Goal: Task Accomplishment & Management: Manage account settings

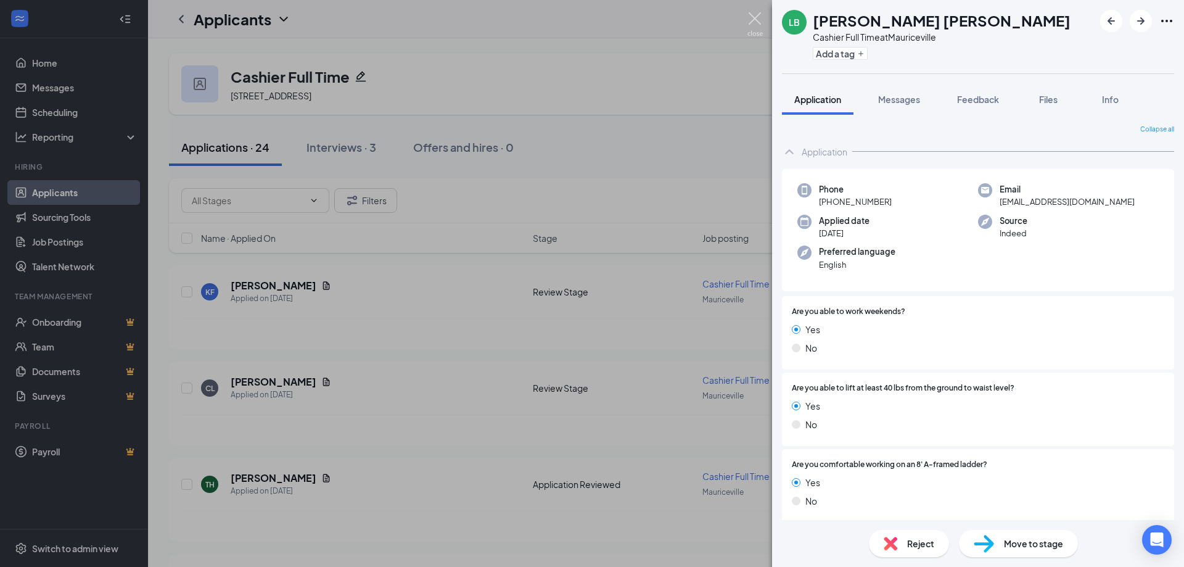
click at [762, 18] on img at bounding box center [755, 24] width 15 height 24
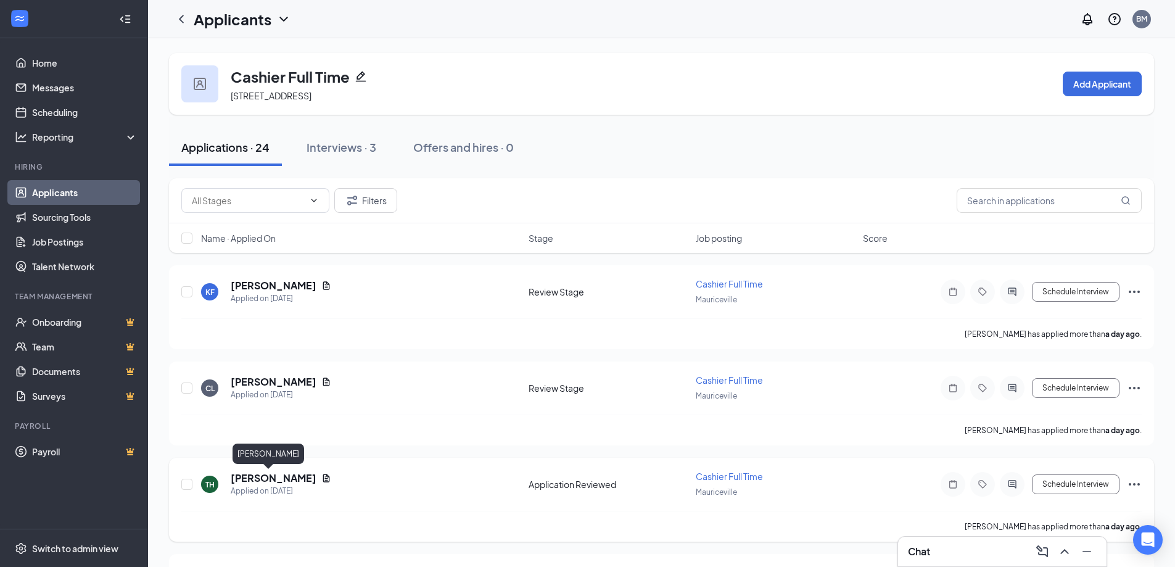
click at [256, 476] on h5 "[PERSON_NAME]" at bounding box center [274, 478] width 86 height 14
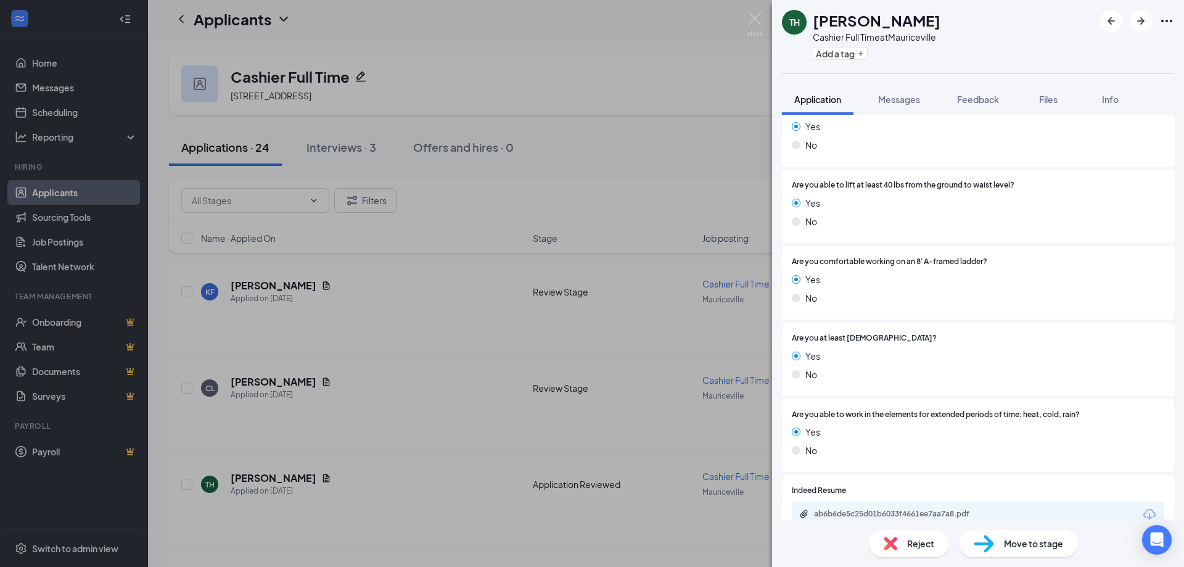
scroll to position [307, 0]
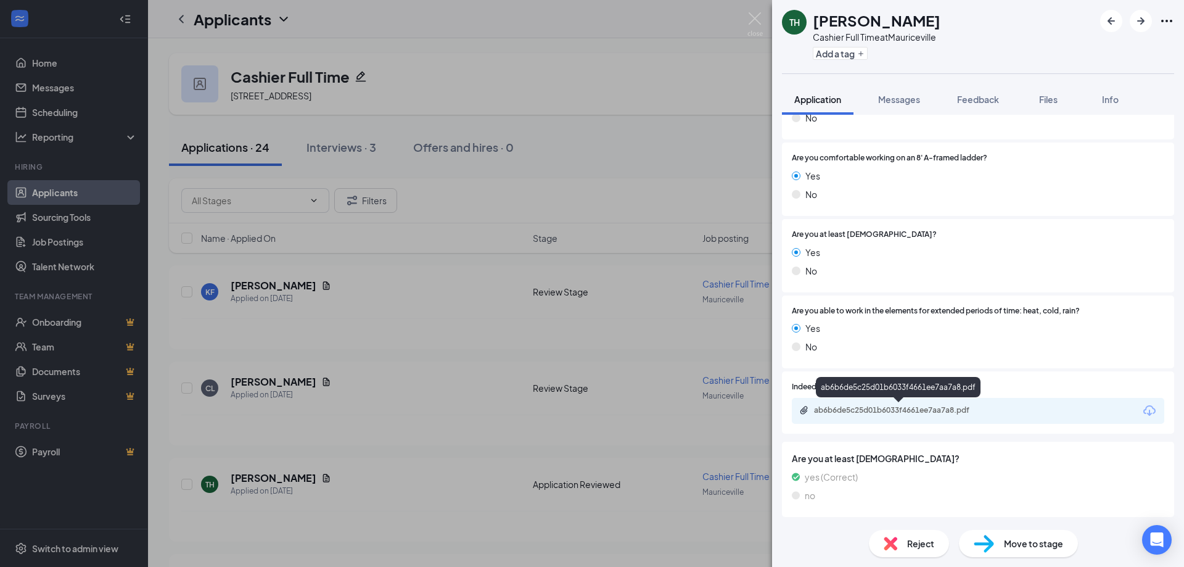
click at [832, 410] on div "ab6b6de5c25d01b6033f4661ee7aa7a8.pdf" at bounding box center [900, 410] width 173 height 10
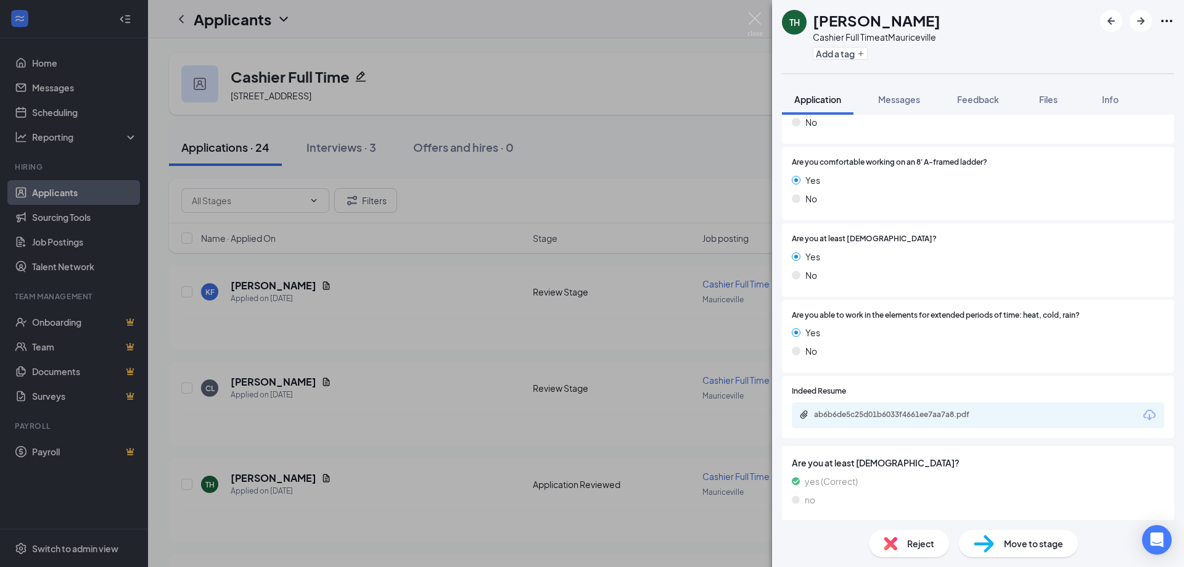
scroll to position [0, 0]
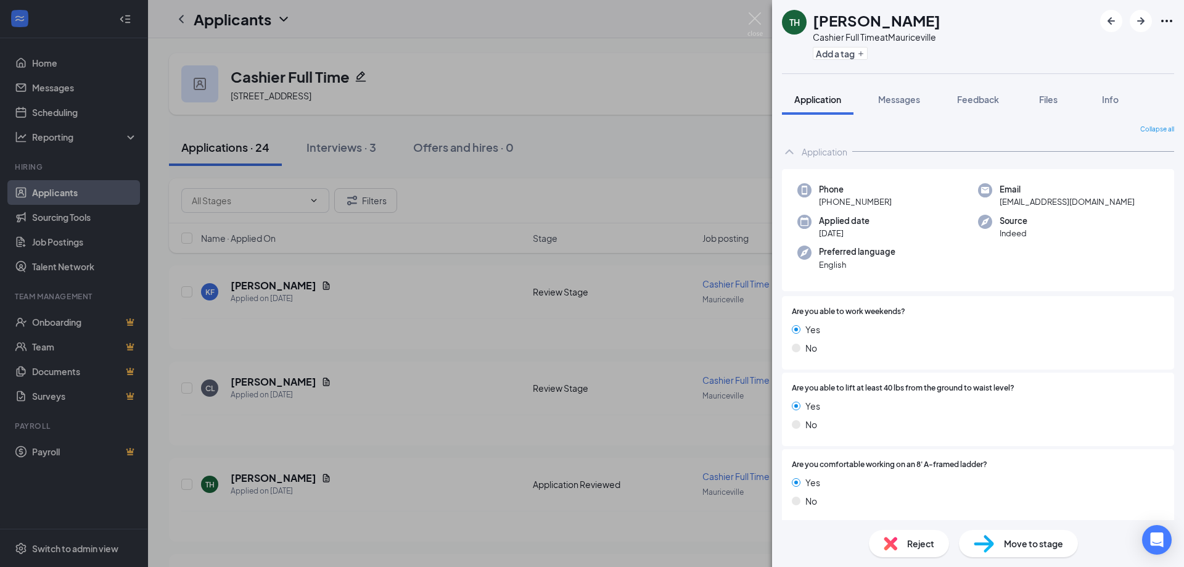
click at [1028, 198] on span "[EMAIL_ADDRESS][DOMAIN_NAME]" at bounding box center [1067, 202] width 135 height 12
copy span "[EMAIL_ADDRESS][DOMAIN_NAME]"
click at [898, 203] on div "Phone [PHONE_NUMBER]" at bounding box center [888, 195] width 181 height 25
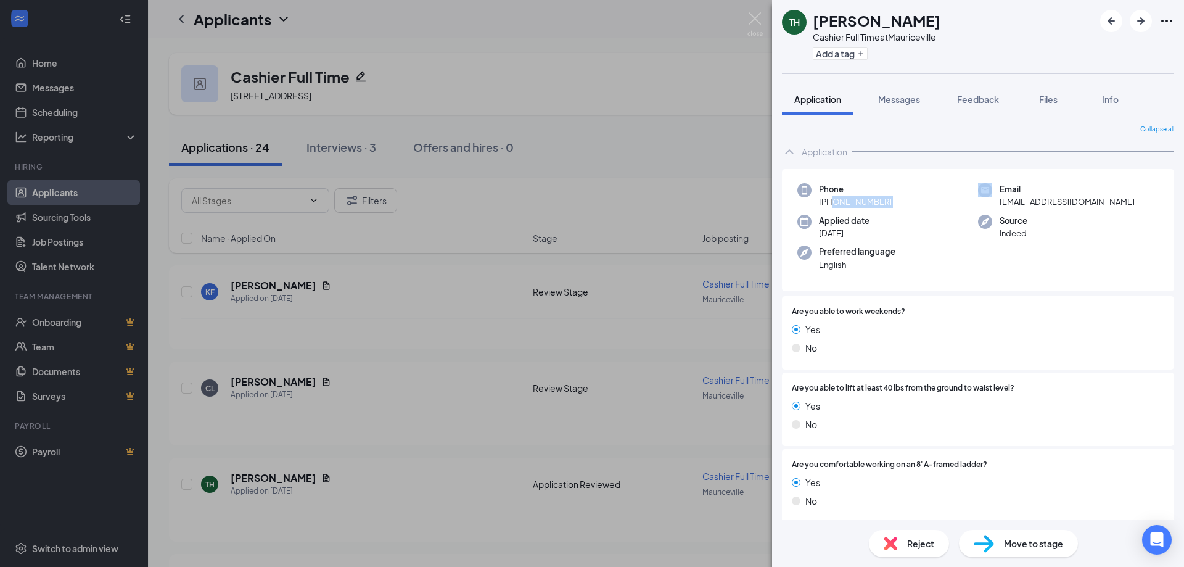
drag, startPoint x: 898, startPoint y: 203, endPoint x: 831, endPoint y: 197, distance: 66.9
click at [831, 197] on div "Phone [PHONE_NUMBER]" at bounding box center [888, 195] width 181 height 25
copy span "[PHONE_NUMBER]"
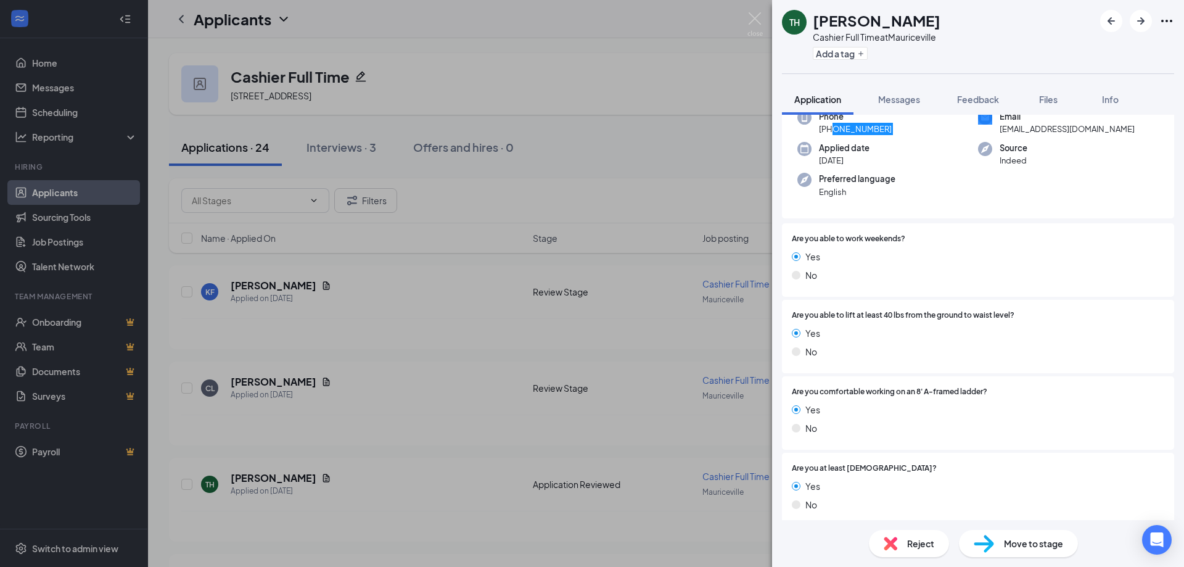
scroll to position [307, 0]
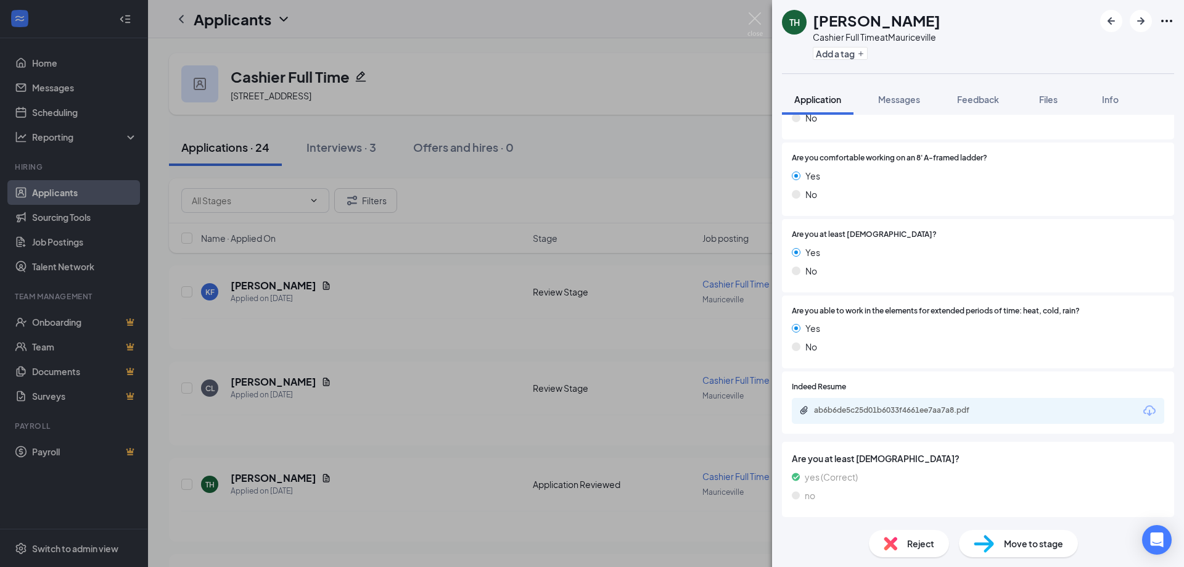
click at [1039, 537] on span "Move to stage" at bounding box center [1033, 544] width 59 height 14
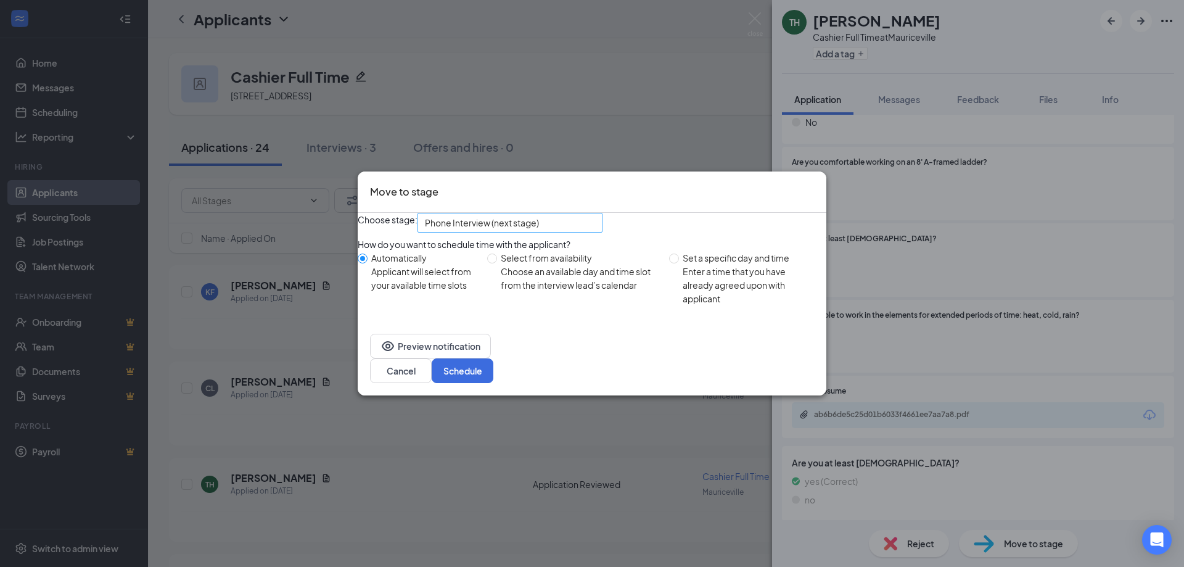
click at [523, 229] on span "Phone Interview (next stage)" at bounding box center [482, 222] width 114 height 19
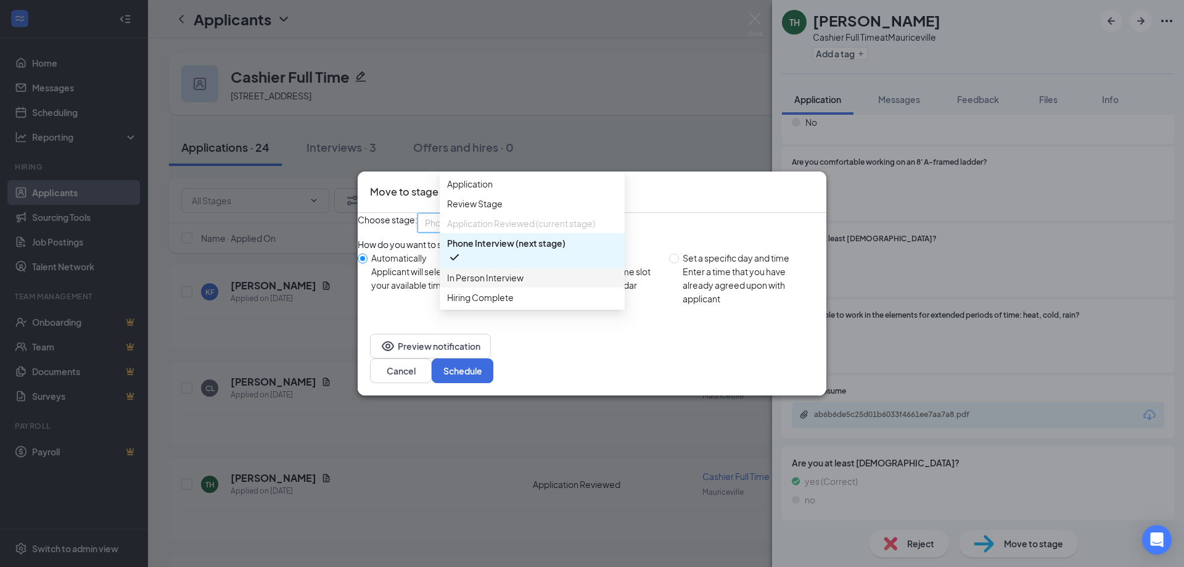
click at [524, 284] on span "In Person Interview" at bounding box center [485, 278] width 76 height 14
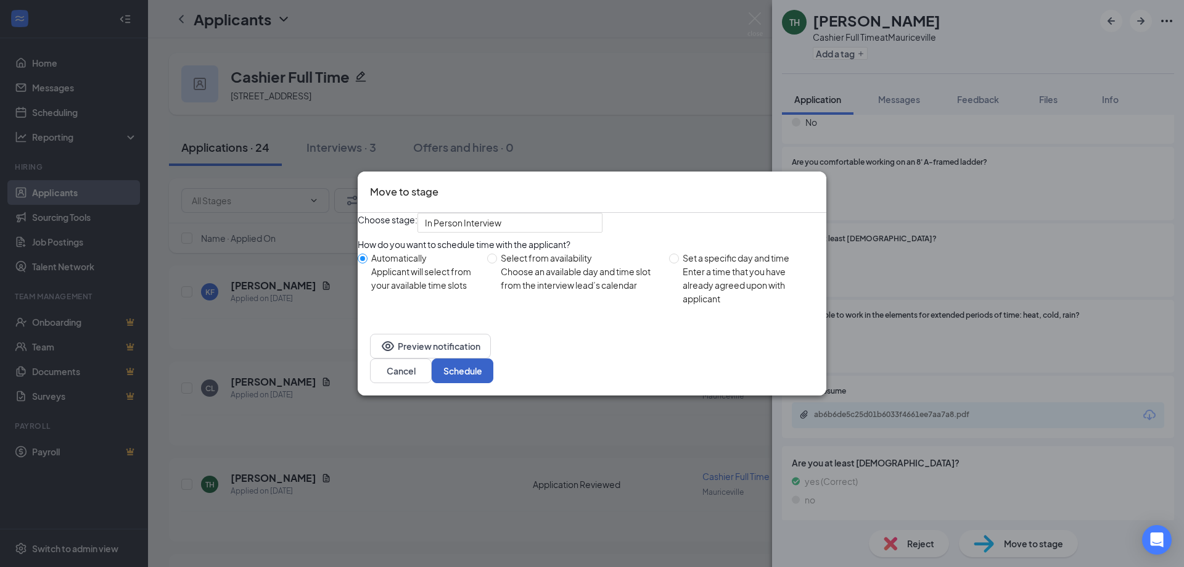
click at [493, 383] on button "Schedule" at bounding box center [463, 370] width 62 height 25
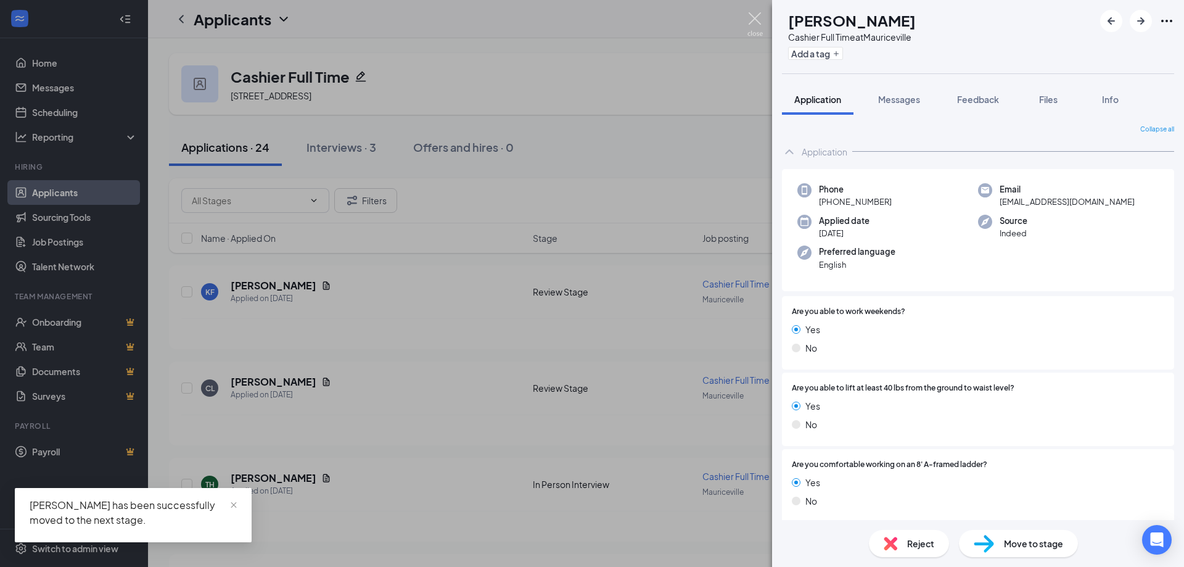
click at [751, 20] on img at bounding box center [755, 24] width 15 height 24
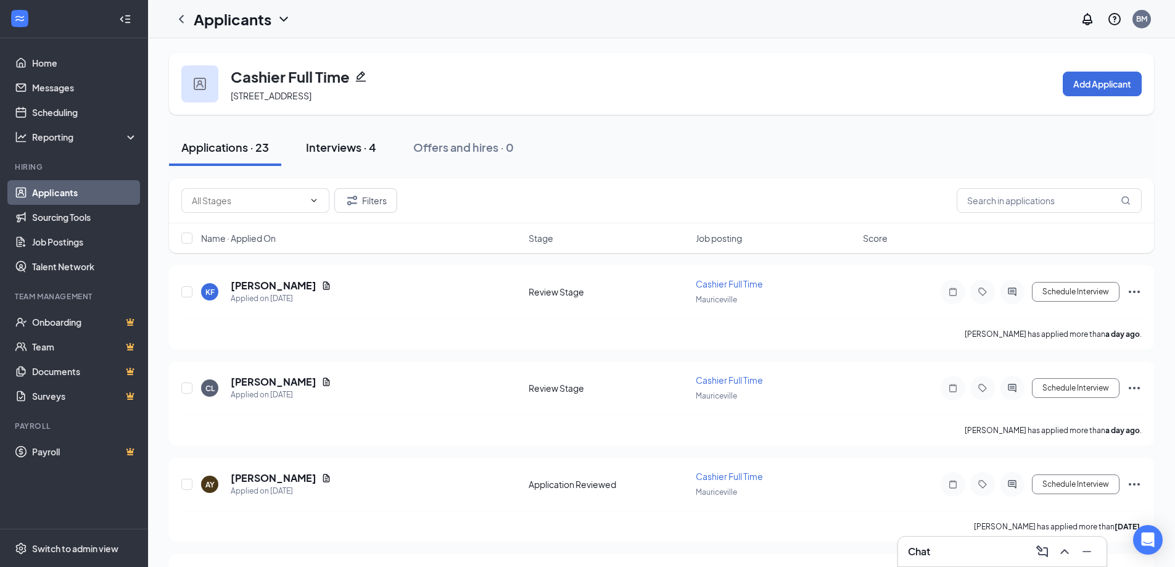
click at [323, 146] on div "Interviews · 4" at bounding box center [341, 146] width 70 height 15
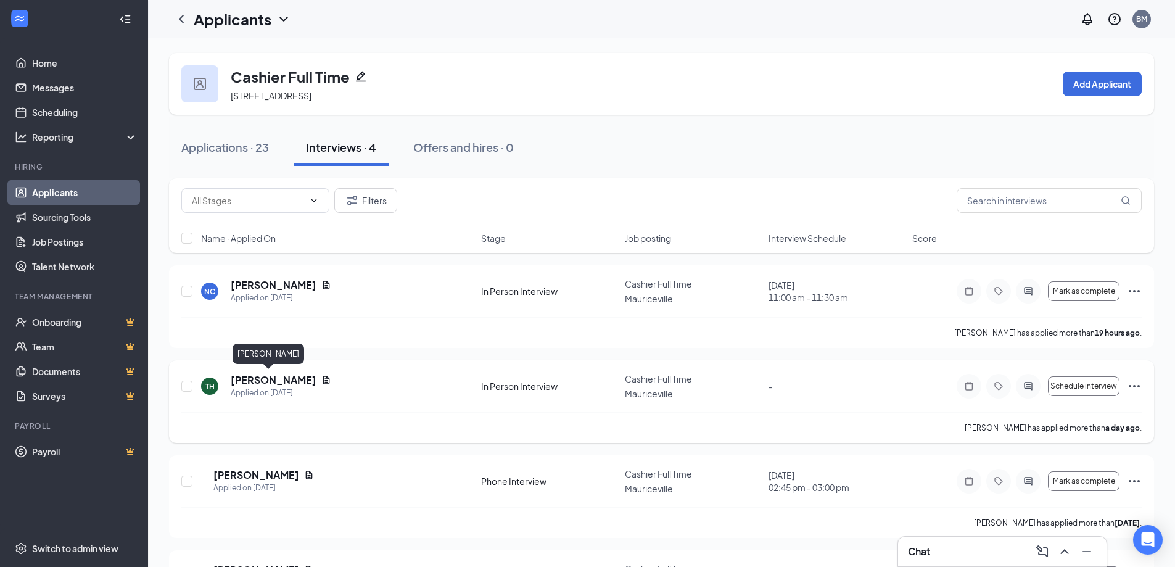
click at [267, 378] on h5 "[PERSON_NAME]" at bounding box center [274, 380] width 86 height 14
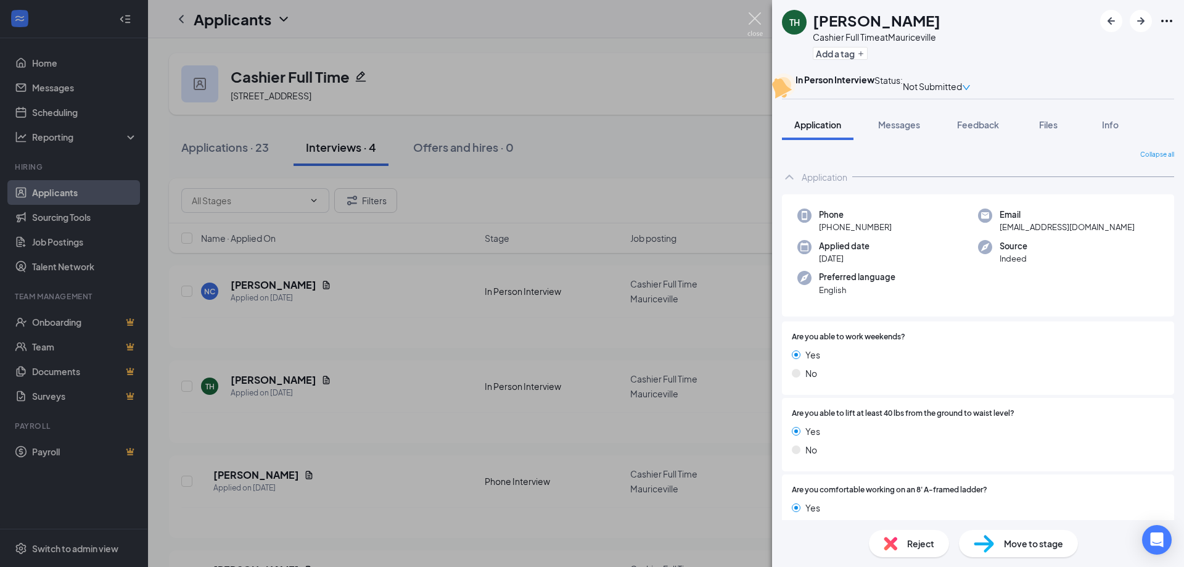
click at [759, 14] on img at bounding box center [755, 24] width 15 height 24
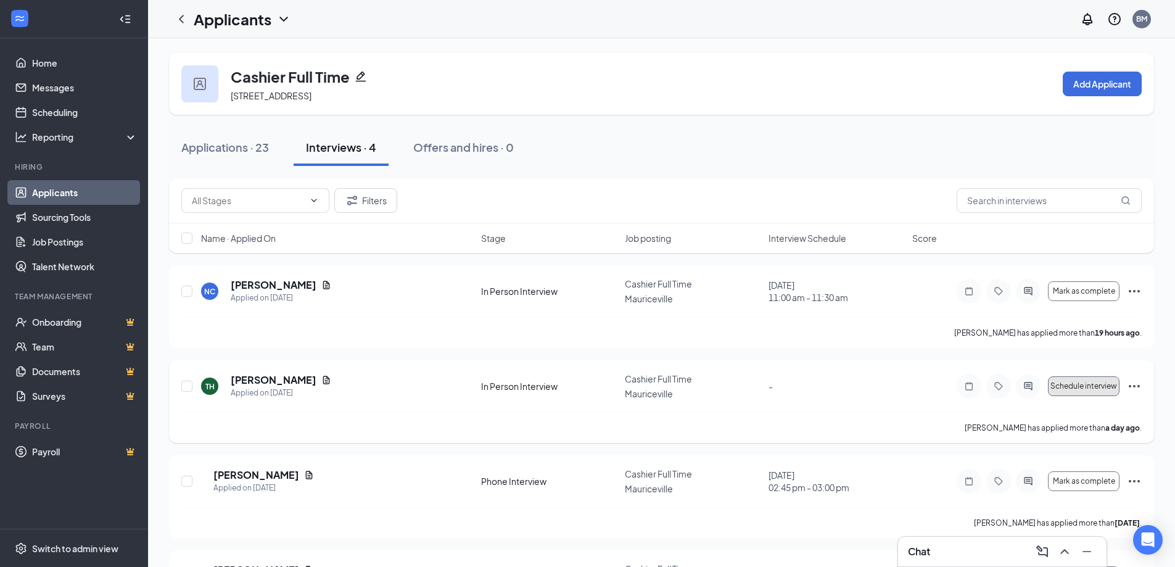
click at [1087, 386] on span "Schedule interview" at bounding box center [1084, 386] width 67 height 9
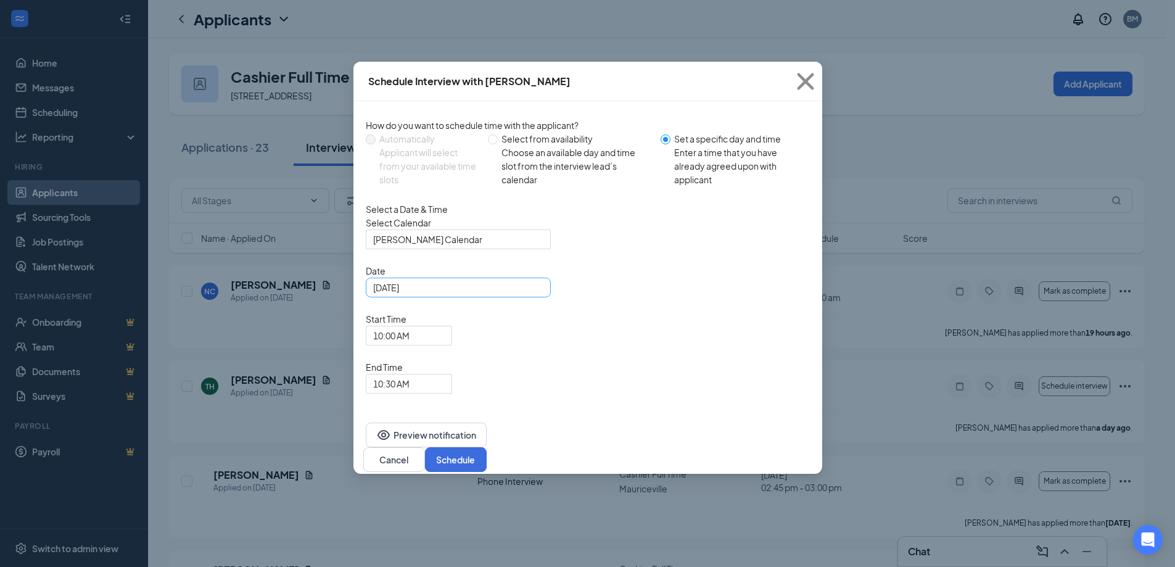
click at [540, 294] on div "[DATE]" at bounding box center [458, 288] width 170 height 14
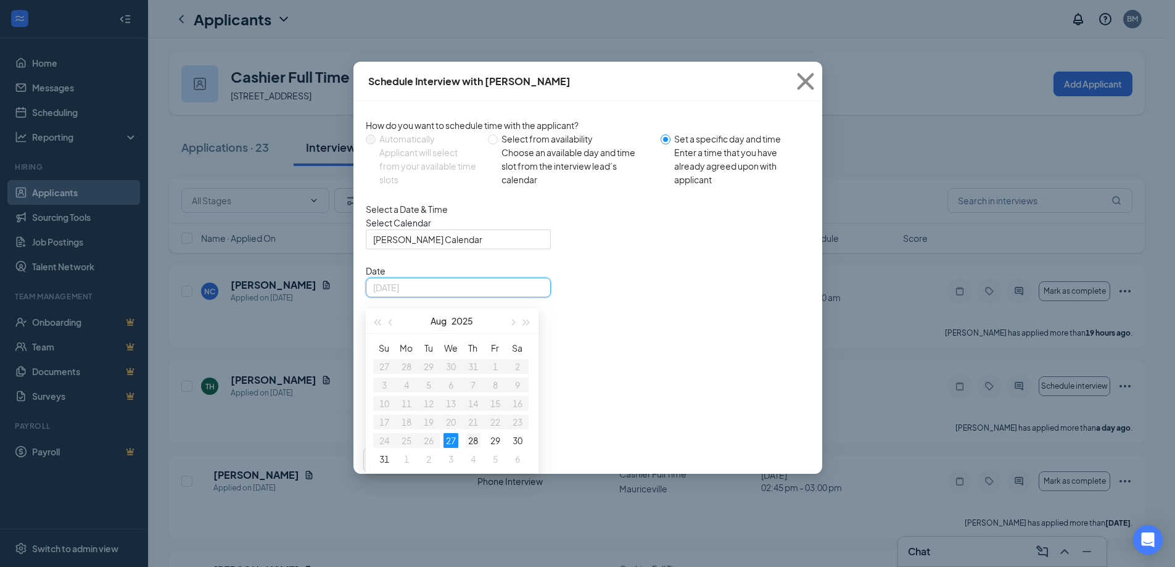
type input "[DATE]"
click at [474, 448] on div "28" at bounding box center [473, 440] width 15 height 15
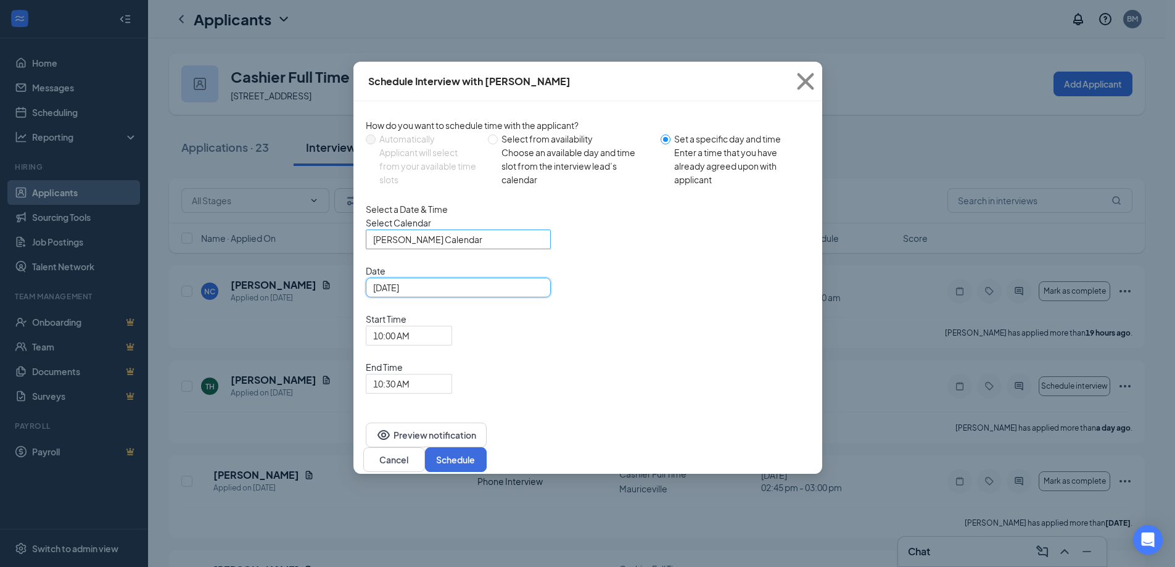
click at [434, 249] on span "[PERSON_NAME] Calendar" at bounding box center [427, 239] width 109 height 19
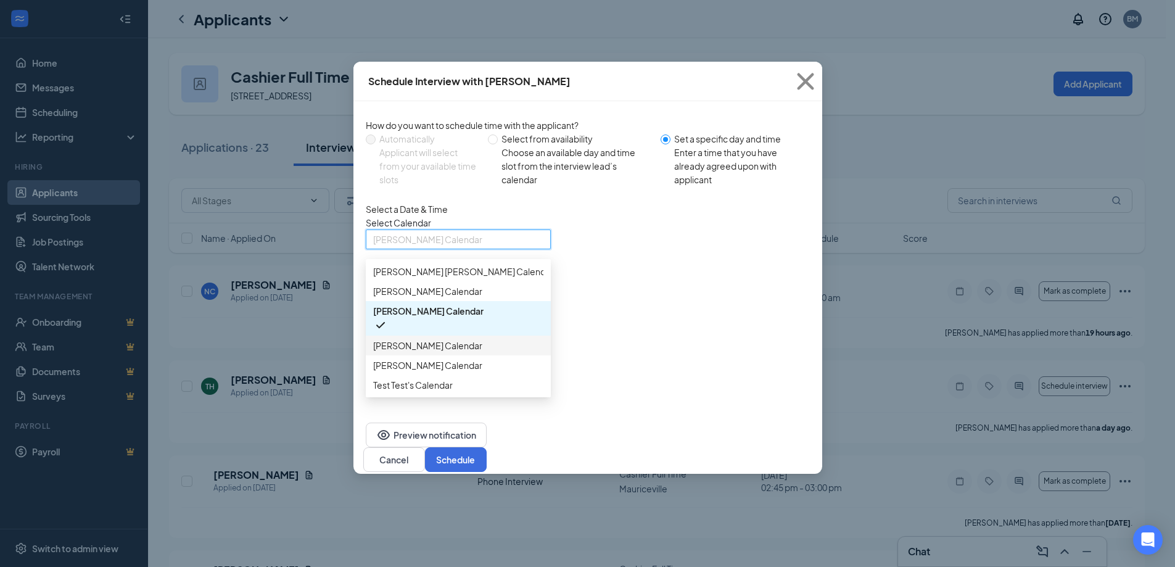
scroll to position [14, 0]
click at [410, 392] on span "Test Test's Calendar" at bounding box center [413, 385] width 80 height 14
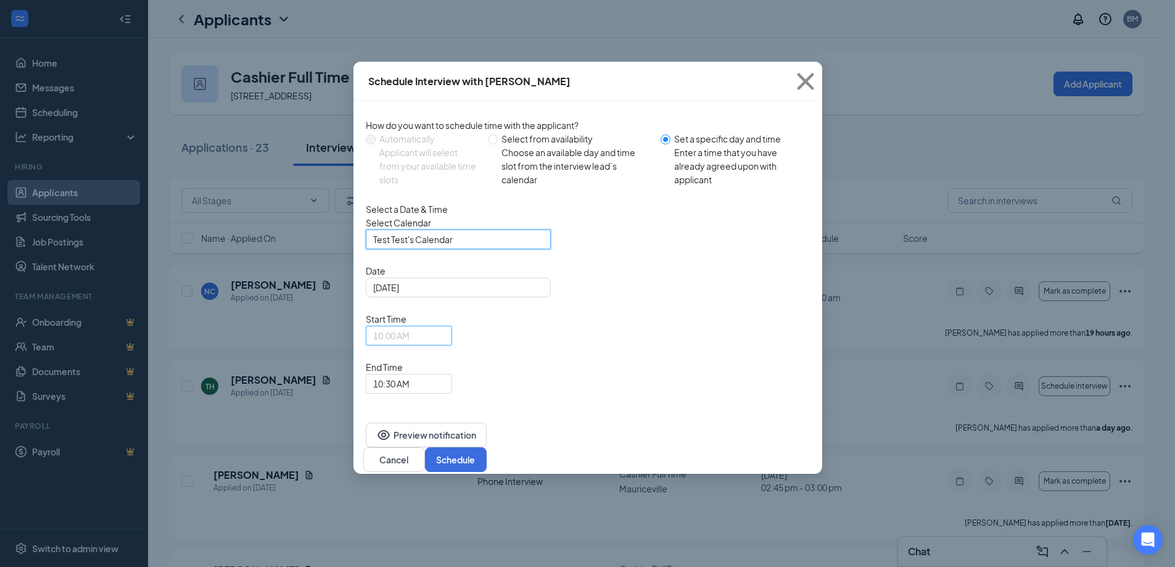
click at [445, 326] on span "10:00 AM" at bounding box center [409, 335] width 72 height 19
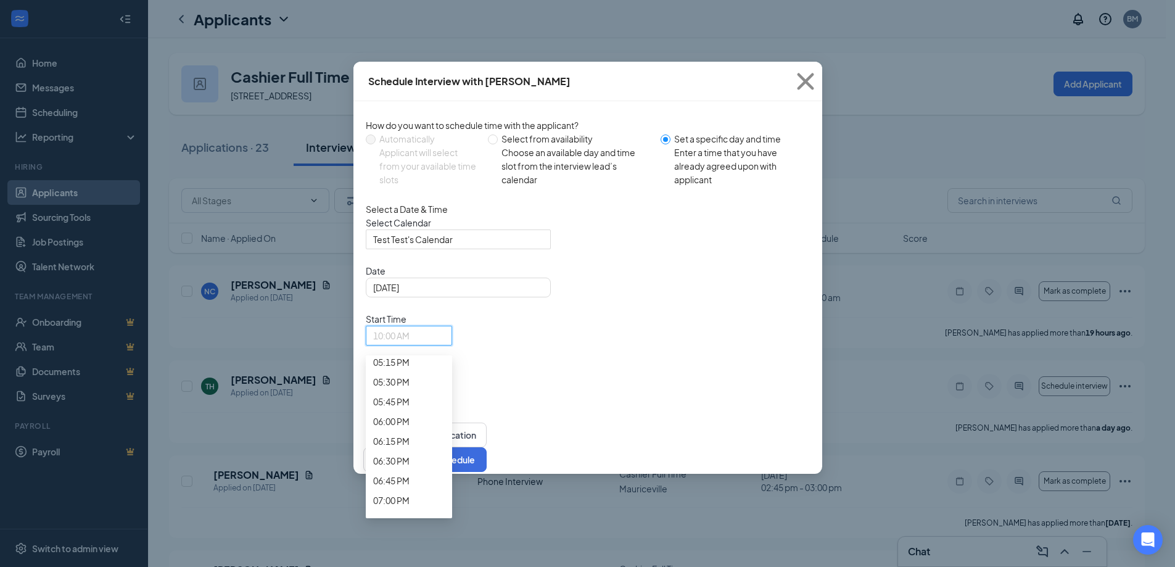
scroll to position [1500, 0]
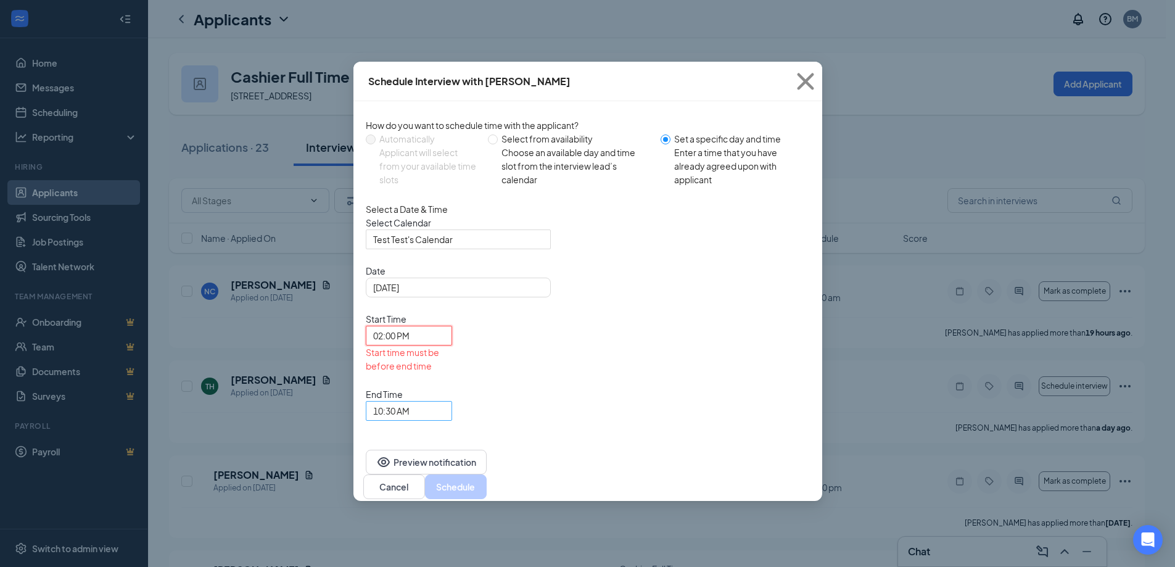
click at [445, 402] on span "10:30 AM" at bounding box center [409, 411] width 72 height 19
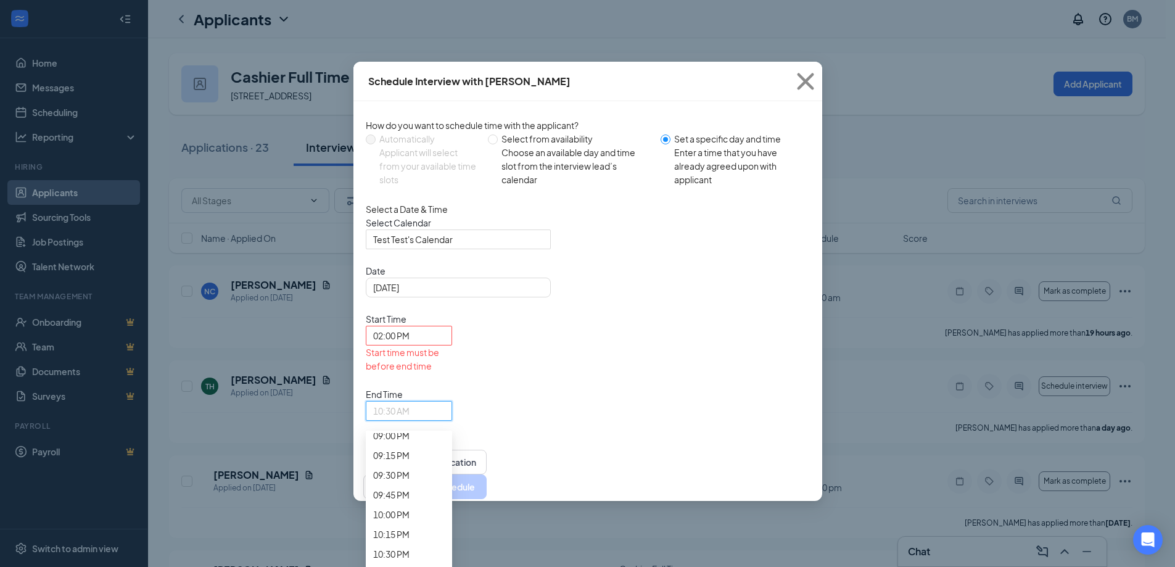
scroll to position [1619, 0]
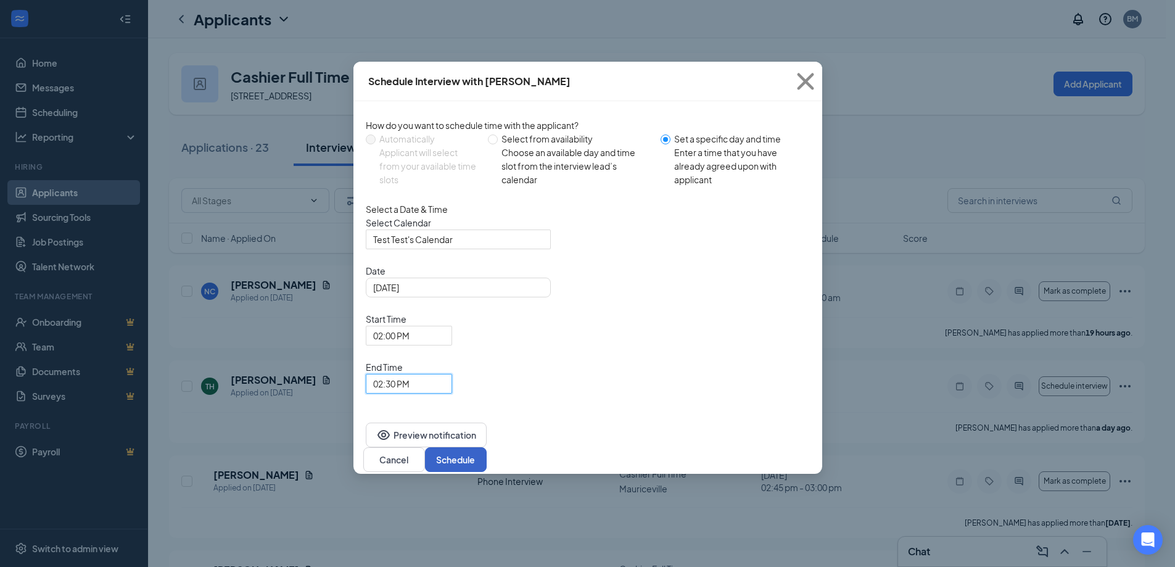
click at [487, 447] on button "Schedule" at bounding box center [456, 459] width 62 height 25
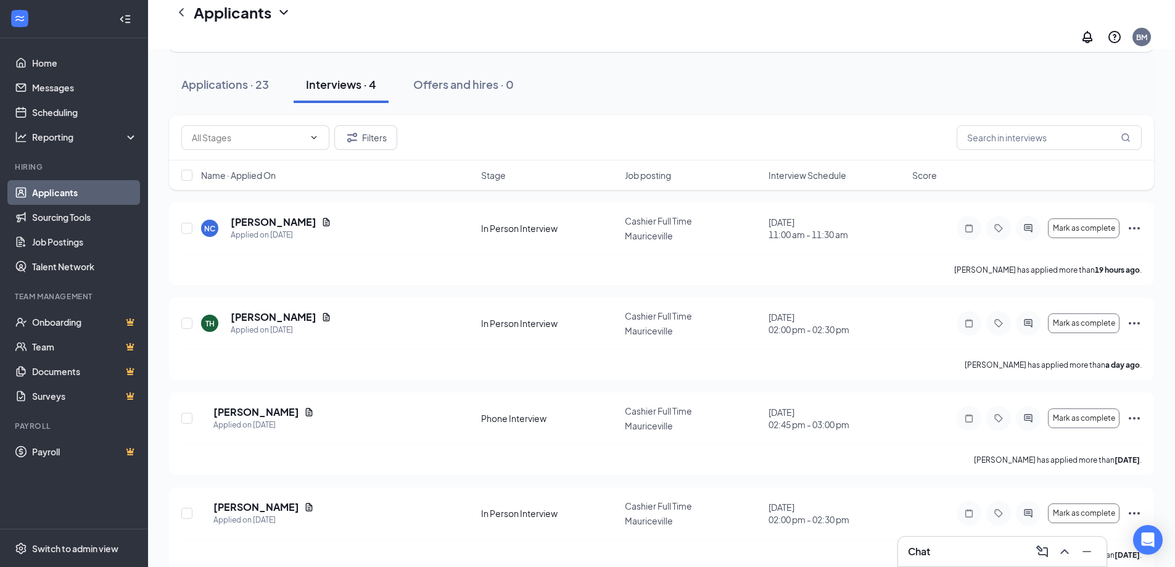
scroll to position [76, 0]
click at [234, 75] on div "Applications · 23" at bounding box center [225, 82] width 88 height 15
